Goal: Transaction & Acquisition: Purchase product/service

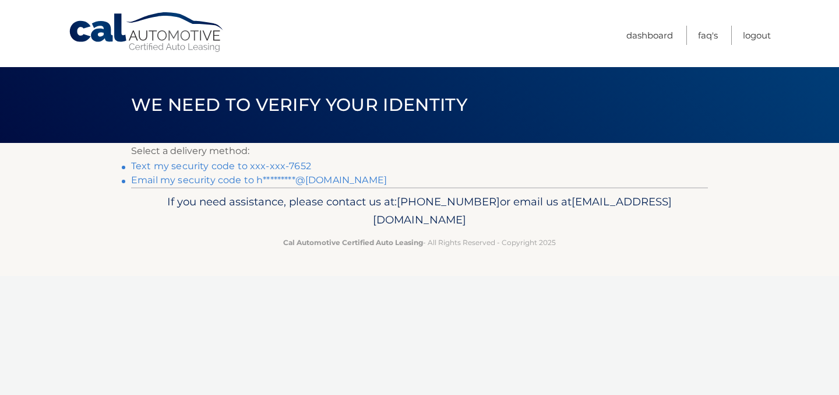
click at [275, 164] on link "Text my security code to xxx-xxx-7652" at bounding box center [221, 165] width 180 height 11
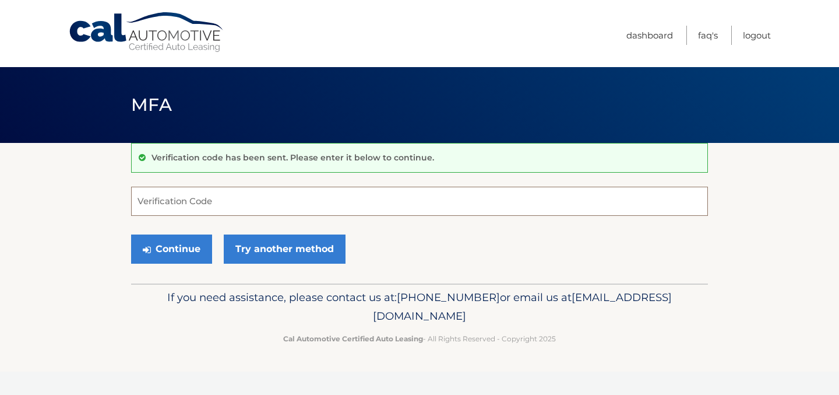
click at [239, 210] on input "Verification Code" at bounding box center [419, 201] width 577 height 29
type input "956536"
click at [183, 250] on button "Continue" at bounding box center [171, 248] width 81 height 29
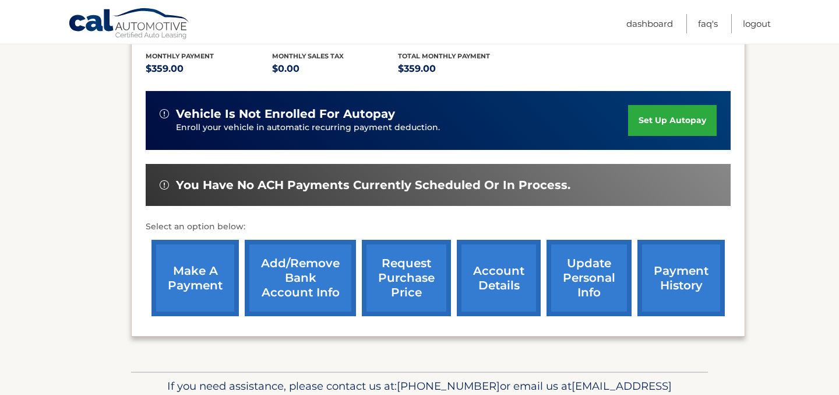
scroll to position [273, 0]
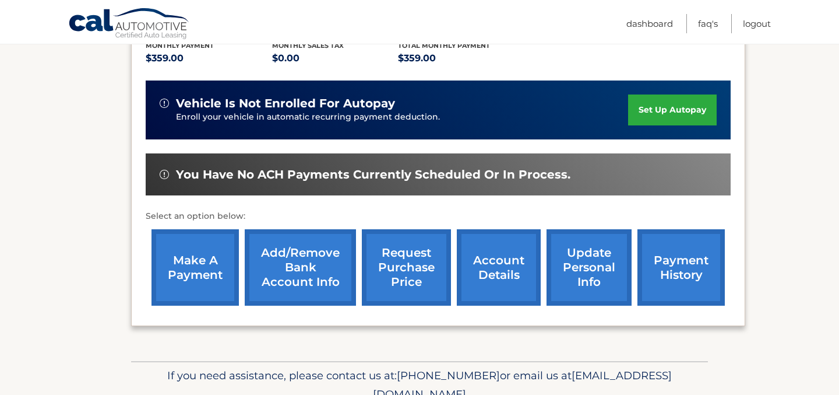
click at [209, 259] on link "make a payment" at bounding box center [195, 267] width 87 height 76
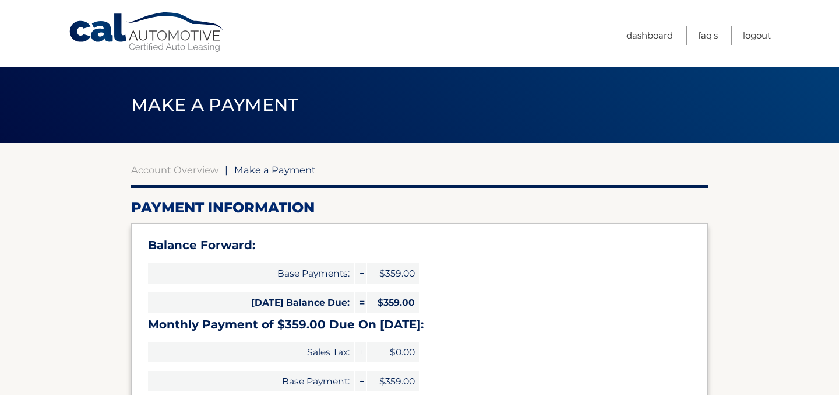
select select "ZTFiMDUyNmQtMDFjZi00MWRhLWI5N2MtZjU5NzU5ZTExZjYz"
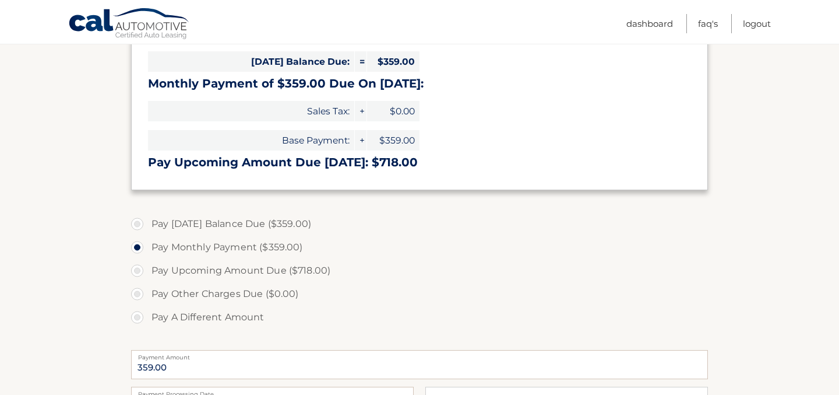
scroll to position [244, 0]
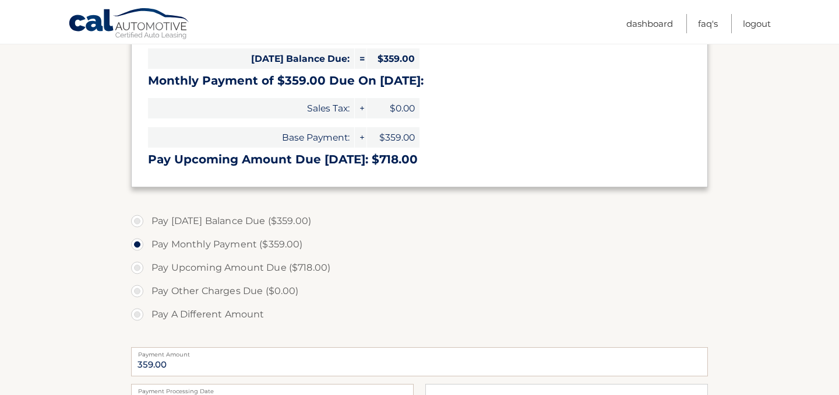
click at [135, 223] on label "Pay Today's Balance Due ($359.00)" at bounding box center [419, 220] width 577 height 23
click at [136, 223] on input "Pay Today's Balance Due ($359.00)" at bounding box center [142, 218] width 12 height 19
radio input "true"
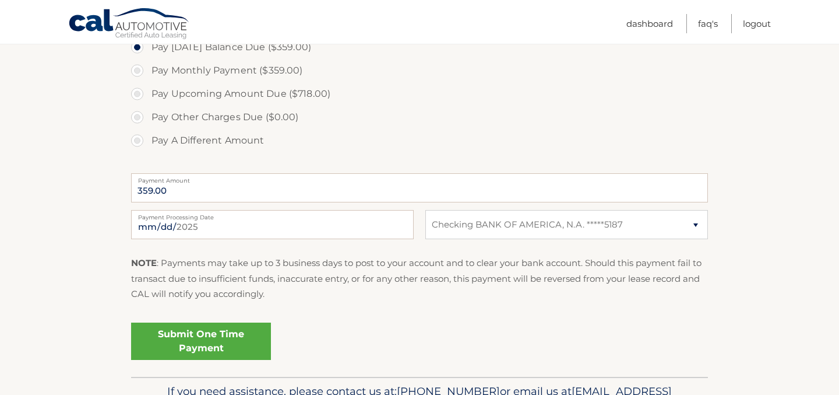
scroll to position [420, 0]
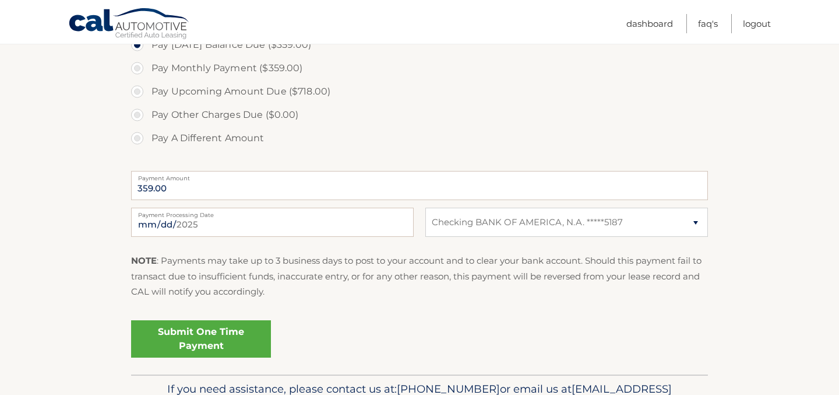
click at [195, 335] on link "Submit One Time Payment" at bounding box center [201, 338] width 140 height 37
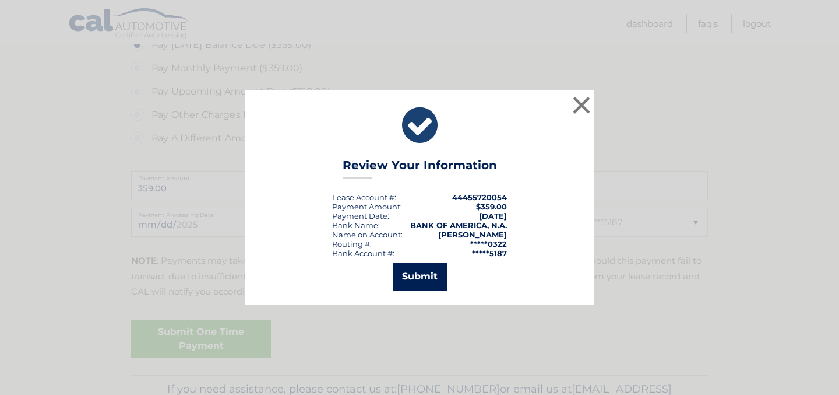
click at [415, 278] on button "Submit" at bounding box center [420, 276] width 54 height 28
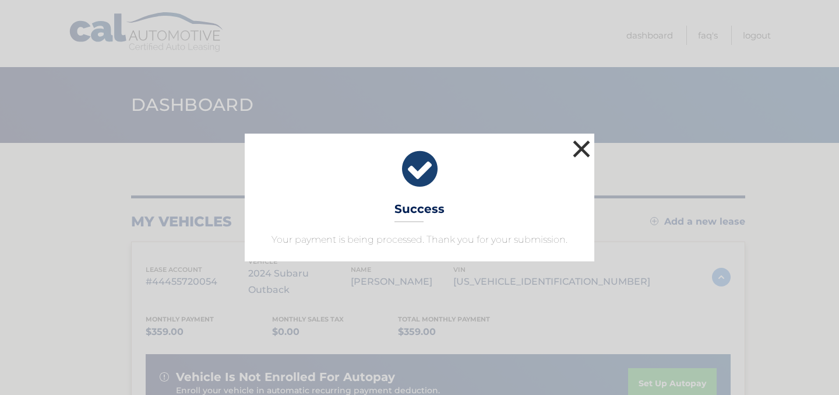
click at [588, 139] on button "×" at bounding box center [581, 148] width 23 height 23
